Goal: Find specific page/section: Find specific page/section

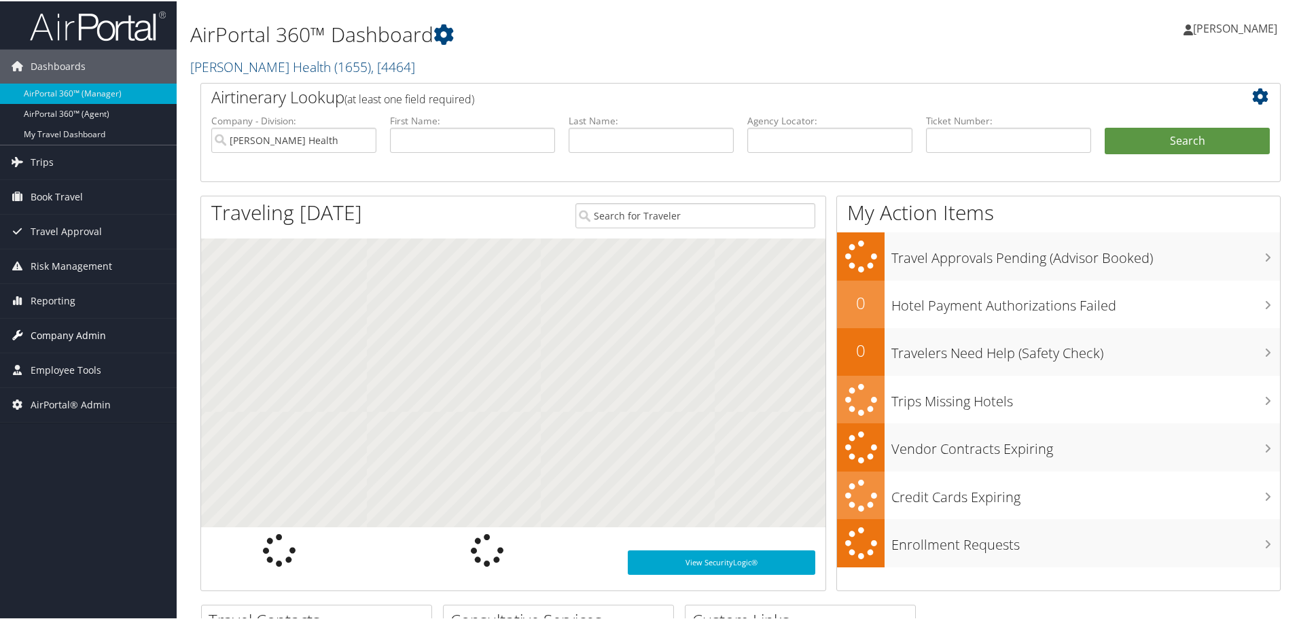
click at [65, 331] on span "Company Admin" at bounding box center [68, 334] width 75 height 34
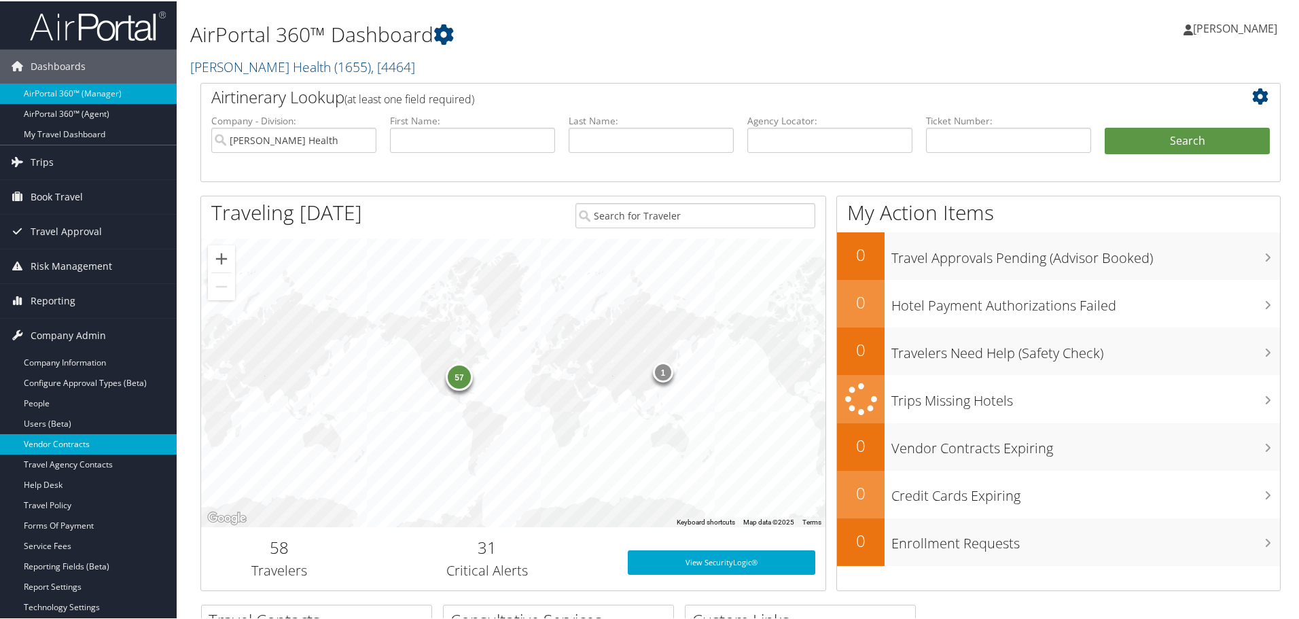
click at [71, 435] on link "Vendor Contracts" at bounding box center [88, 443] width 177 height 20
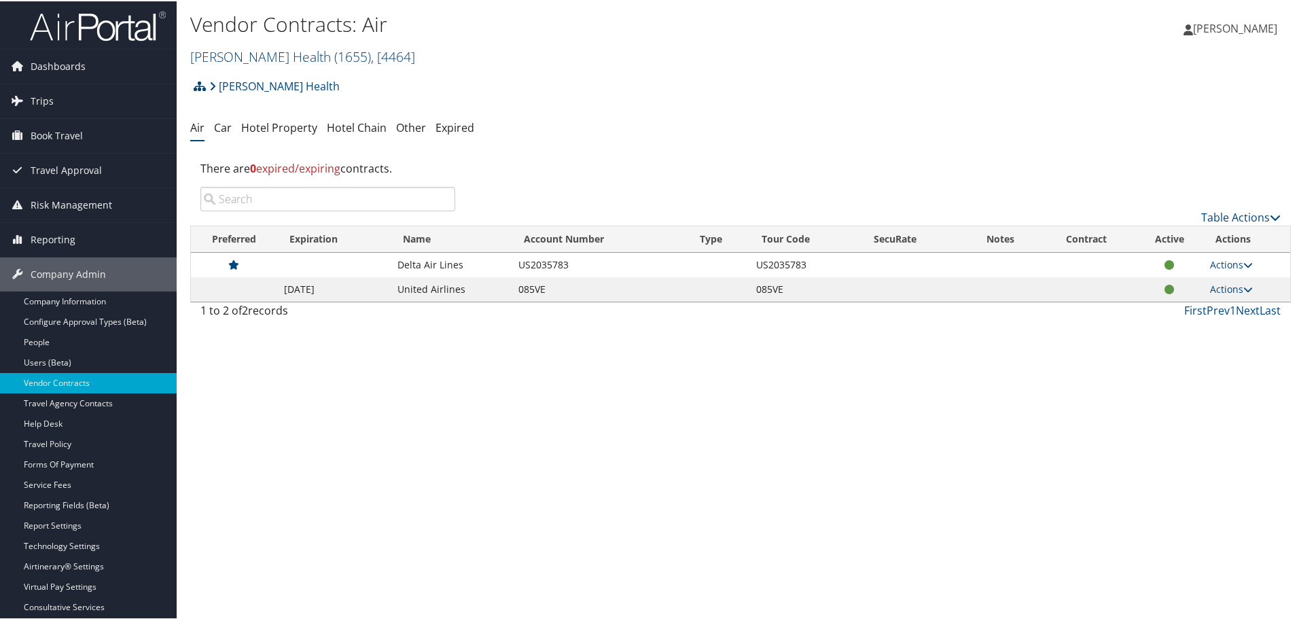
click at [284, 54] on link "[PERSON_NAME] Health ( 1655 ) , [ 4464 ]" at bounding box center [302, 55] width 225 height 18
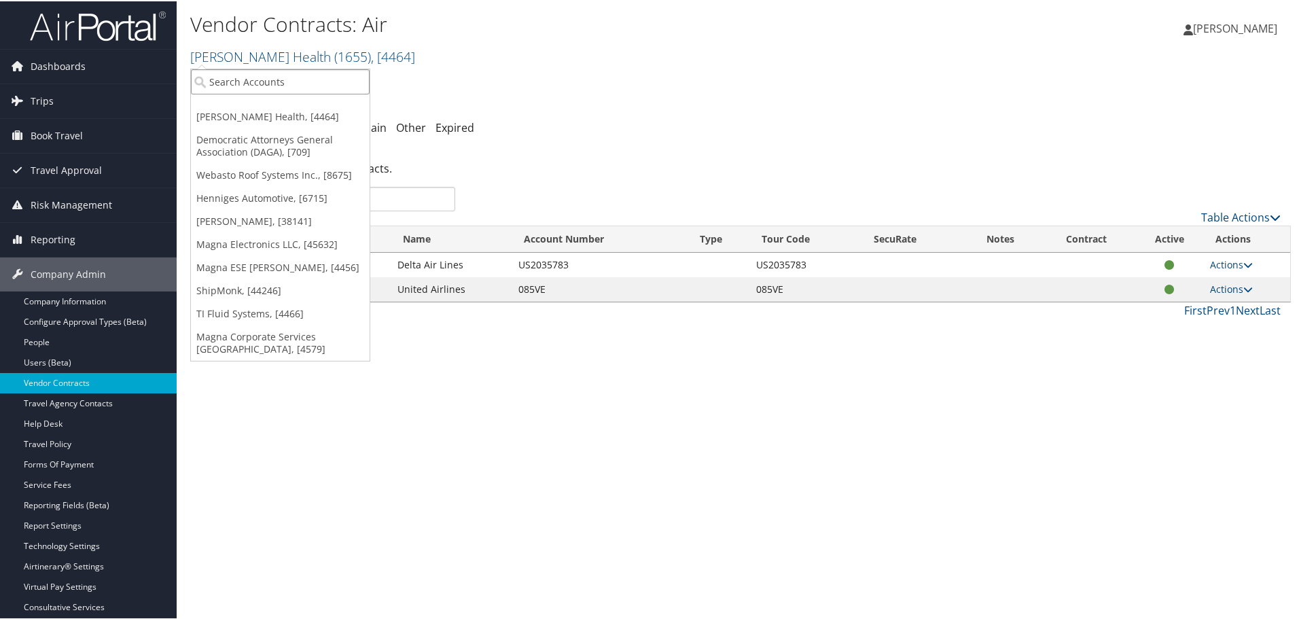
click at [246, 91] on input "search" at bounding box center [280, 80] width 179 height 25
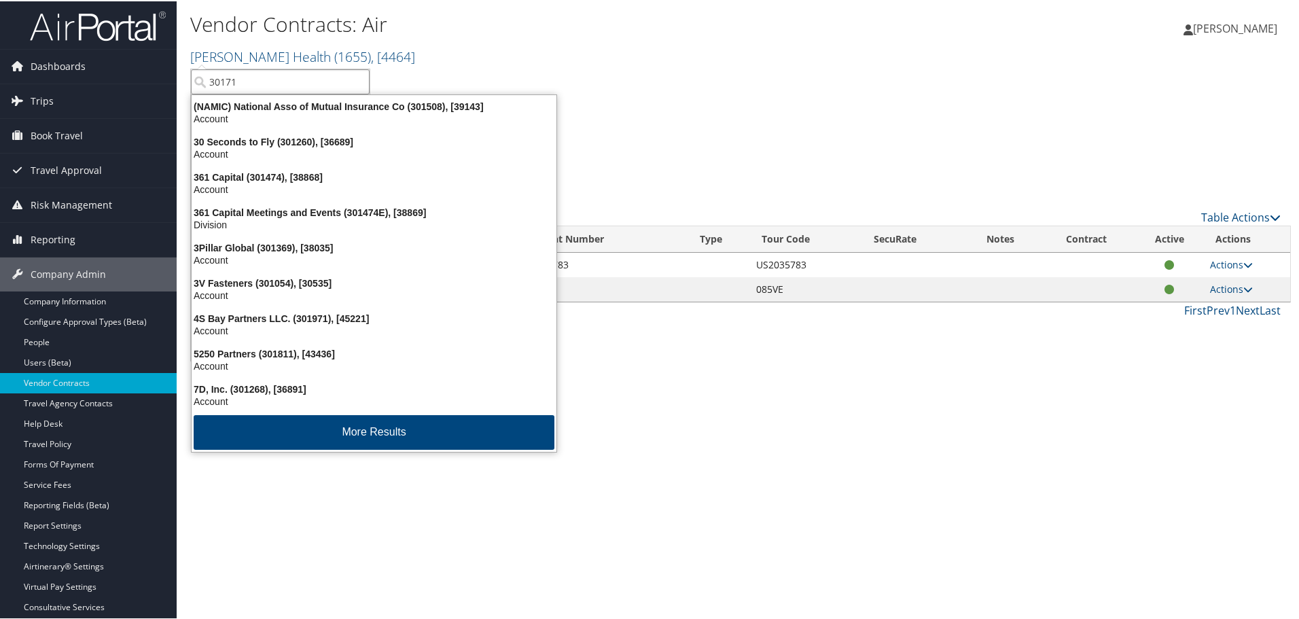
type input "301710"
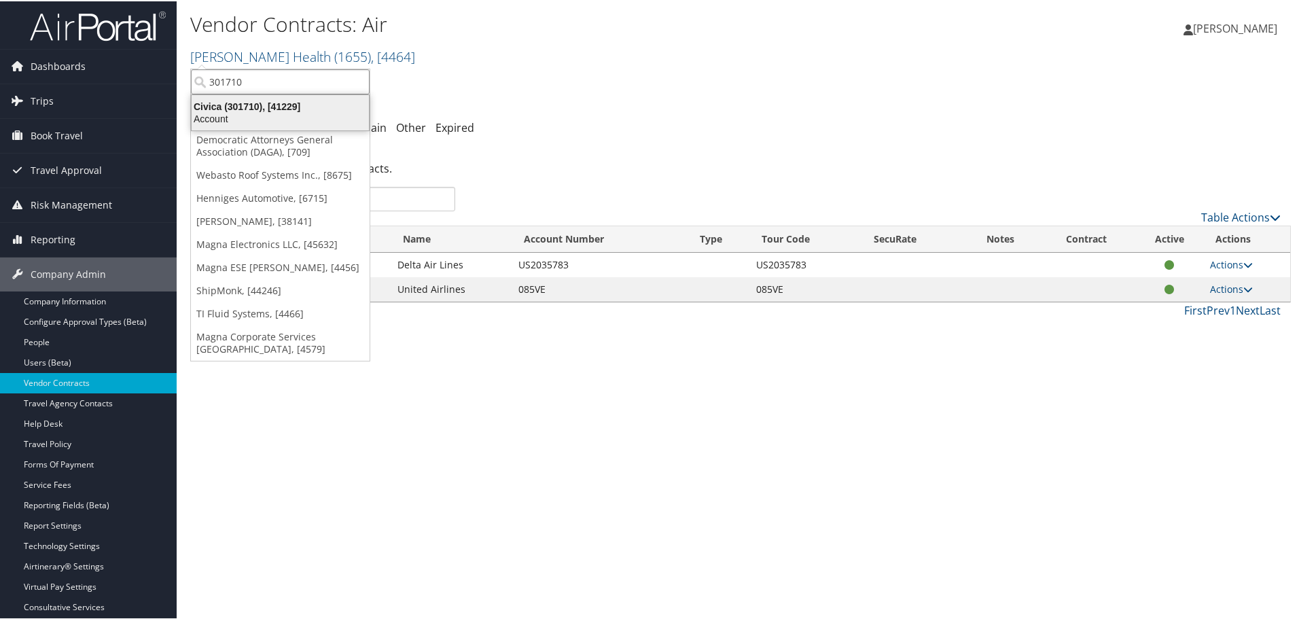
click at [241, 107] on div "Civica (301710), [41229]" at bounding box center [280, 105] width 194 height 12
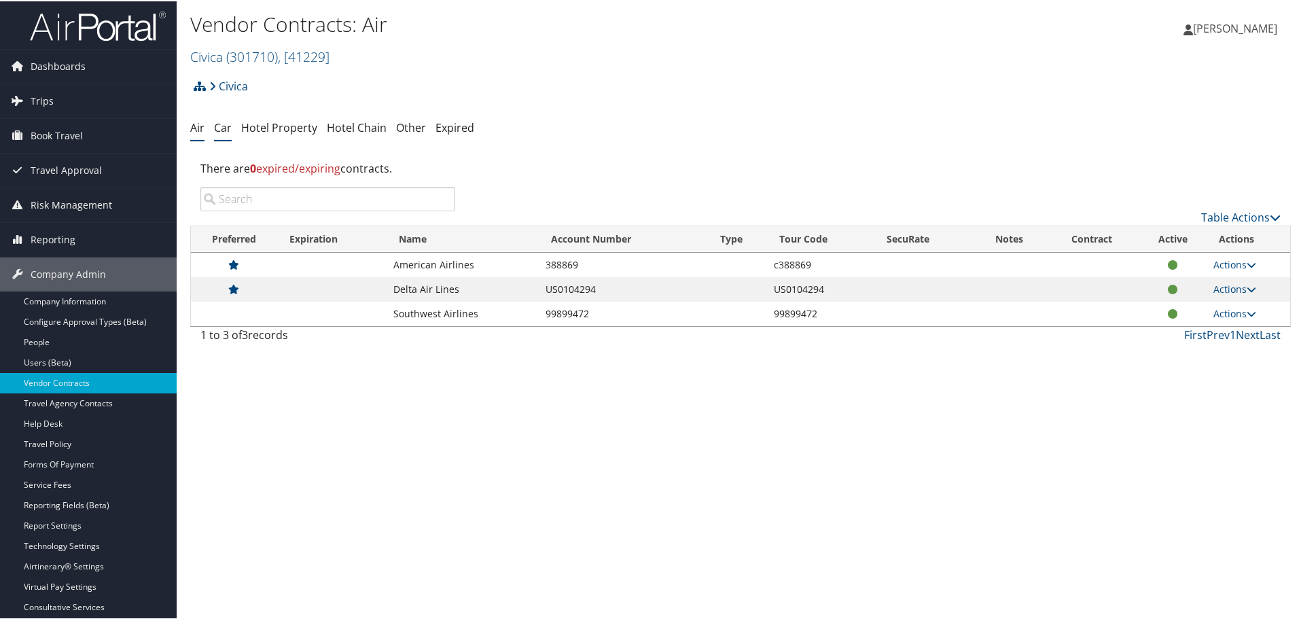
click at [228, 128] on link "Car" at bounding box center [223, 126] width 18 height 15
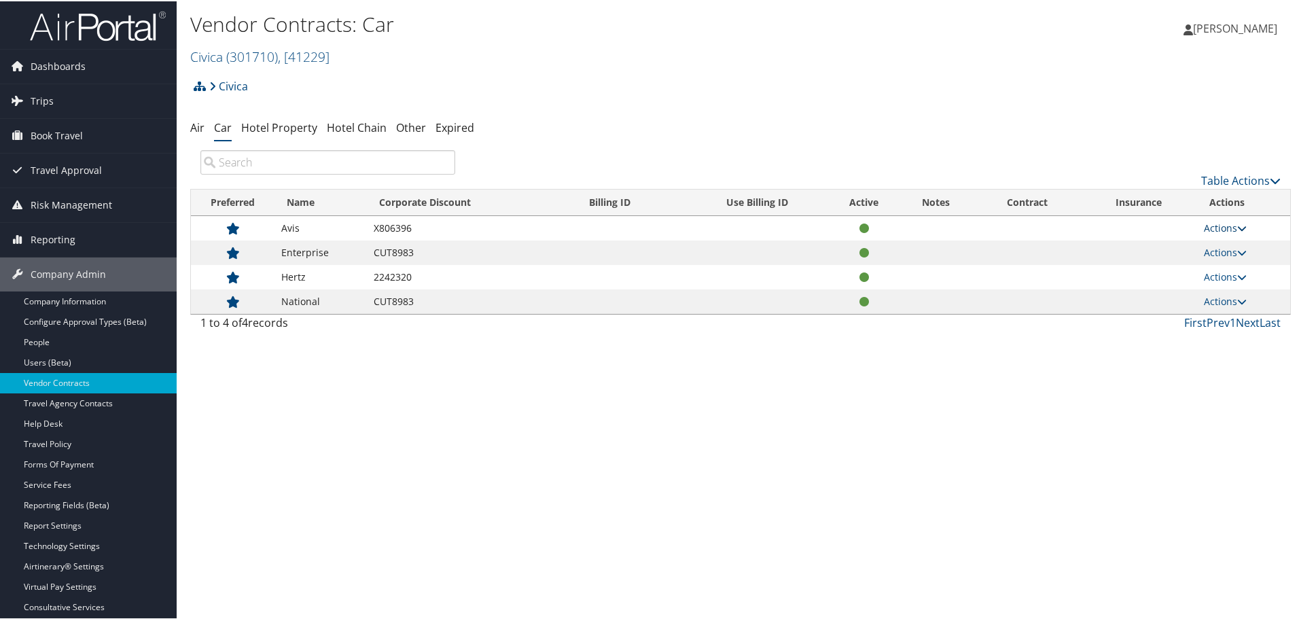
click at [1232, 228] on link "Actions" at bounding box center [1225, 226] width 43 height 13
click at [718, 376] on div "Vendor Contracts: Car Civica ( 301710 ) , [ 41229 ] Civica Henry Ford Health De…" at bounding box center [741, 309] width 1128 height 619
click at [232, 228] on icon at bounding box center [233, 228] width 14 height 1
click at [95, 443] on link "Travel Policy" at bounding box center [88, 443] width 177 height 20
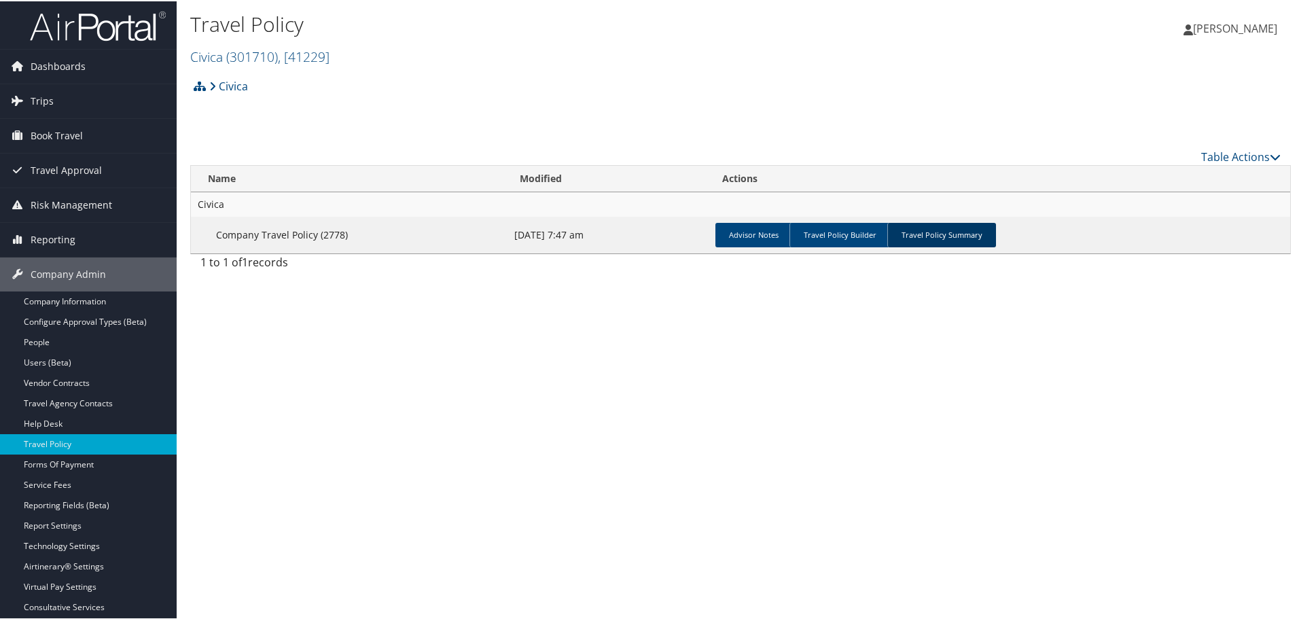
click at [911, 228] on link "Travel Policy Summary" at bounding box center [941, 233] width 109 height 24
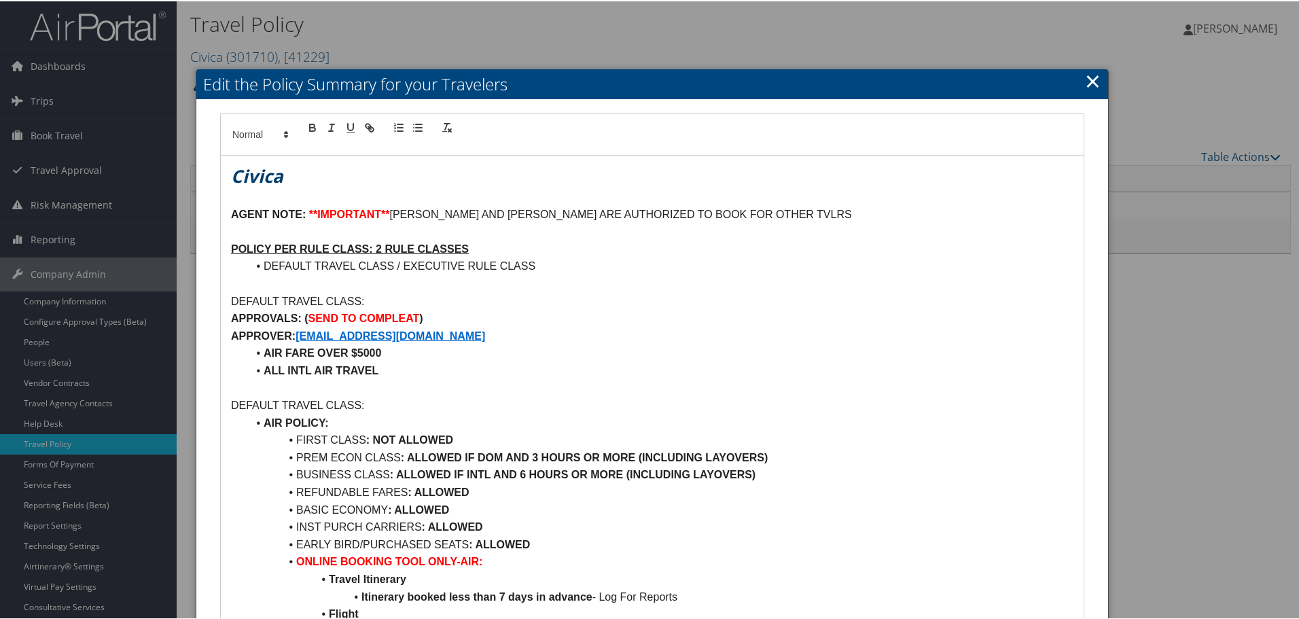
scroll to position [204, 0]
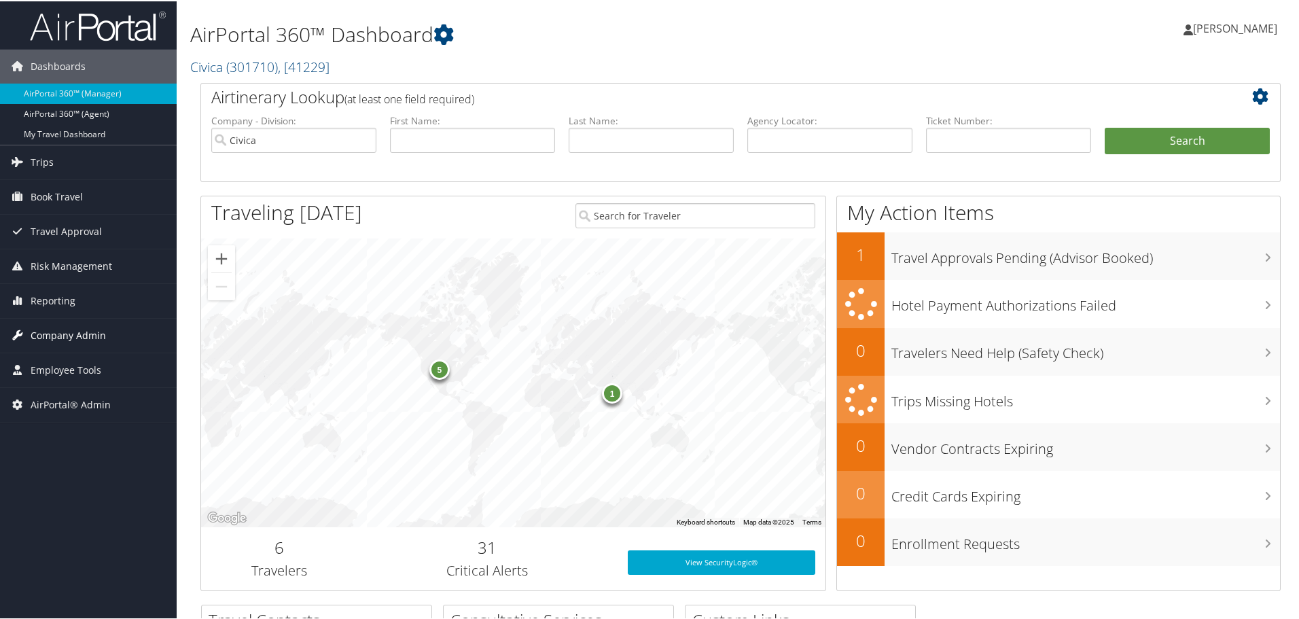
click at [58, 333] on span "Company Admin" at bounding box center [68, 334] width 75 height 34
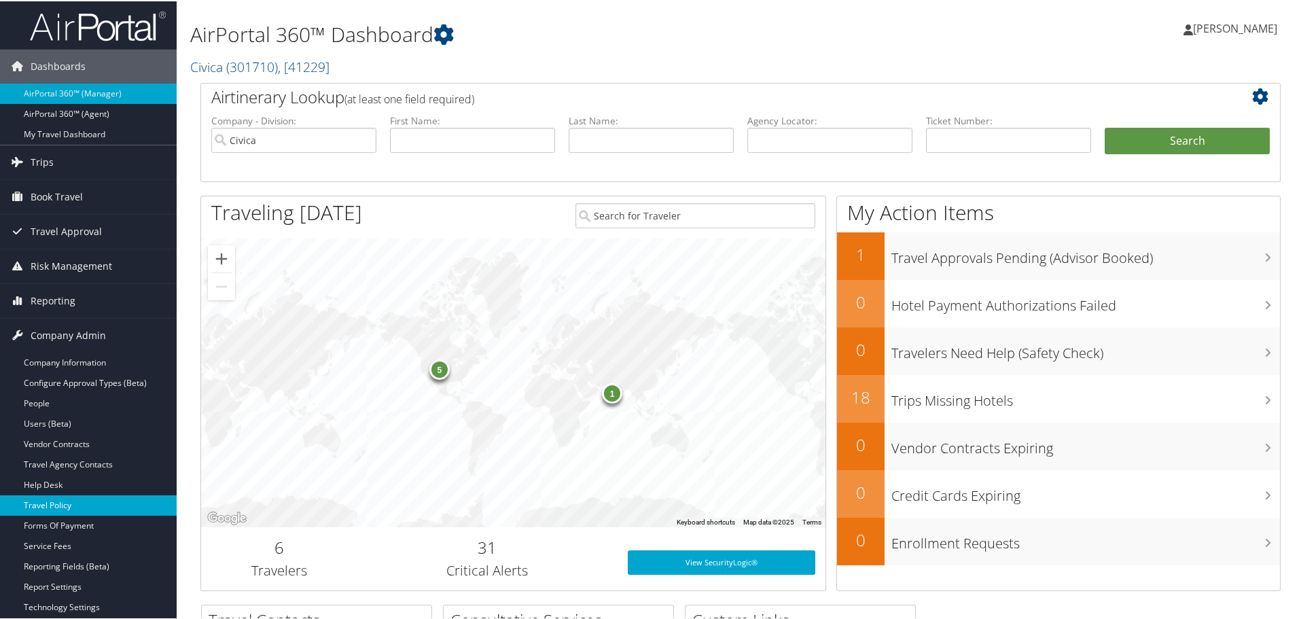
click at [69, 499] on link "Travel Policy" at bounding box center [88, 504] width 177 height 20
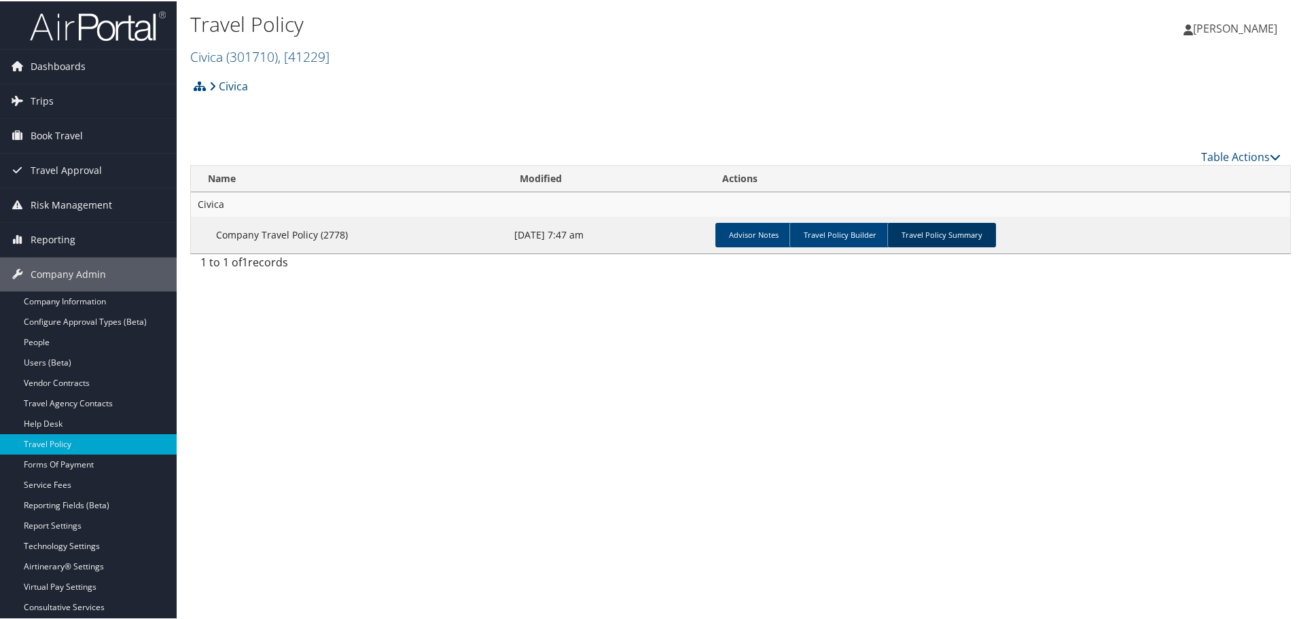
click at [949, 233] on link "Travel Policy Summary" at bounding box center [941, 233] width 109 height 24
